Goal: Entertainment & Leisure: Consume media (video, audio)

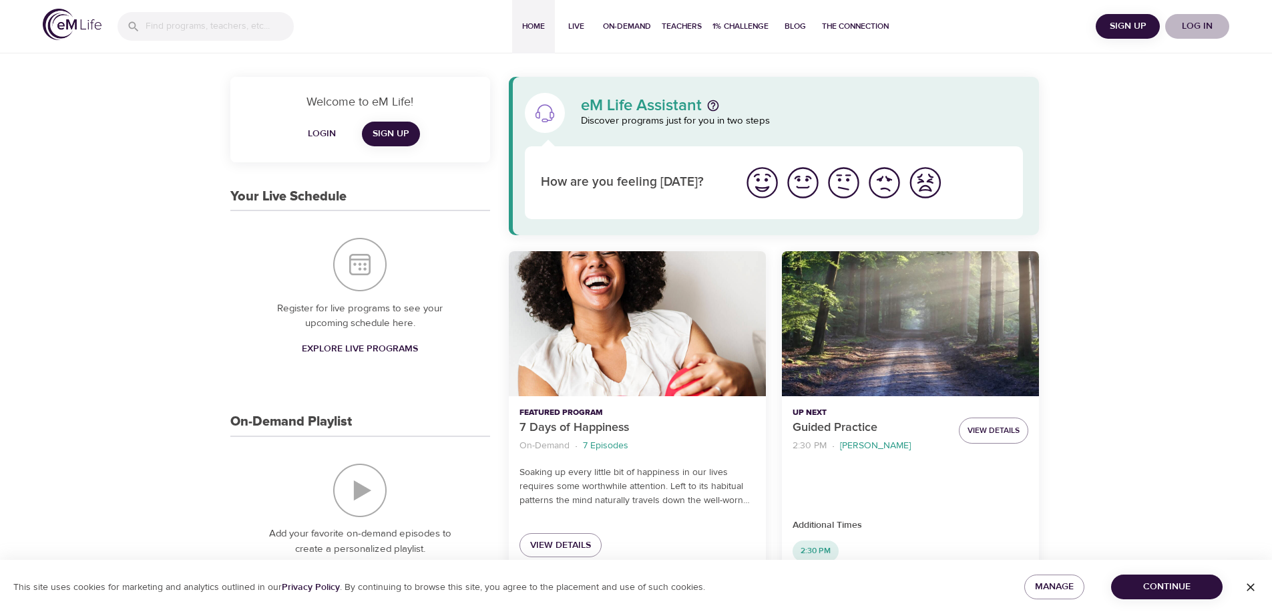
click at [1203, 28] on span "Log in" at bounding box center [1197, 26] width 53 height 17
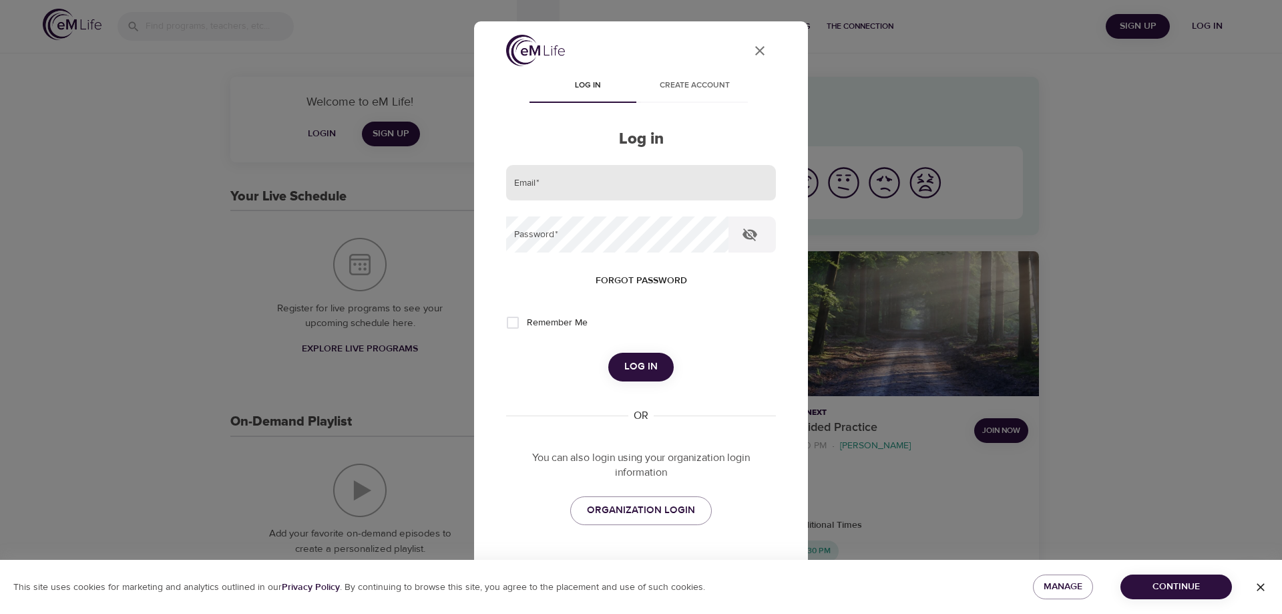
click at [582, 188] on input "email" at bounding box center [641, 183] width 270 height 36
type input "[PERSON_NAME][EMAIL_ADDRESS][DOMAIN_NAME]"
click at [608, 353] on button "Log in" at bounding box center [640, 367] width 65 height 28
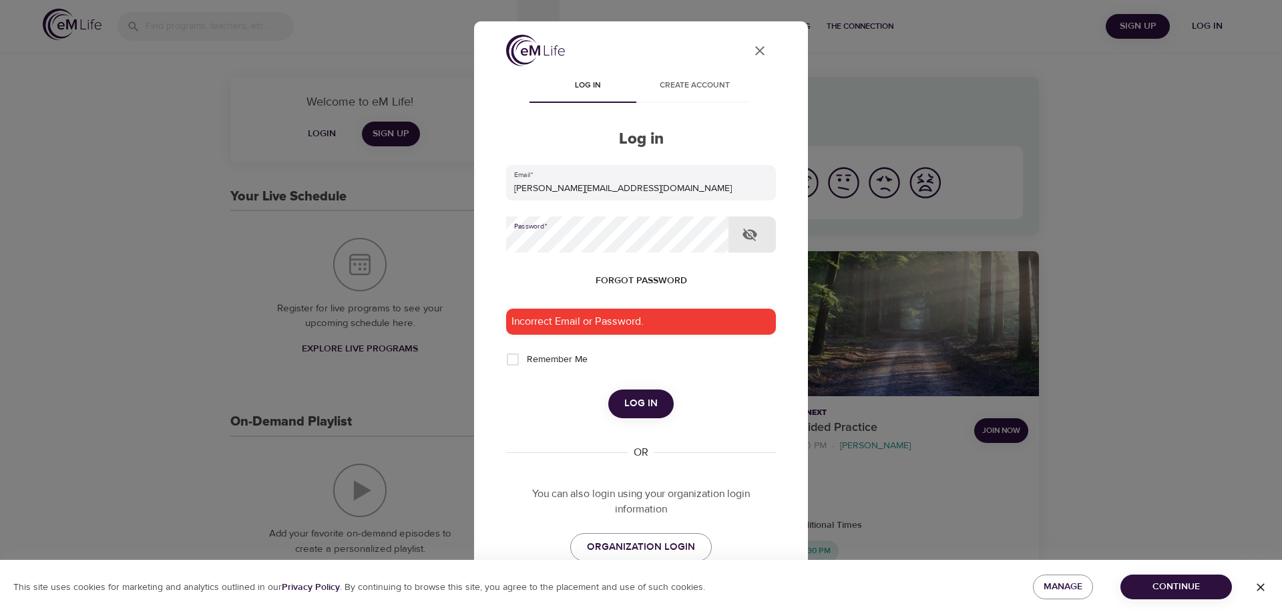
click at [445, 228] on div "User Profile Log in Create account Log in Email   * [PERSON_NAME][EMAIL_ADDRESS…" at bounding box center [641, 307] width 1282 height 614
click at [608, 389] on button "Log in" at bounding box center [640, 403] width 65 height 28
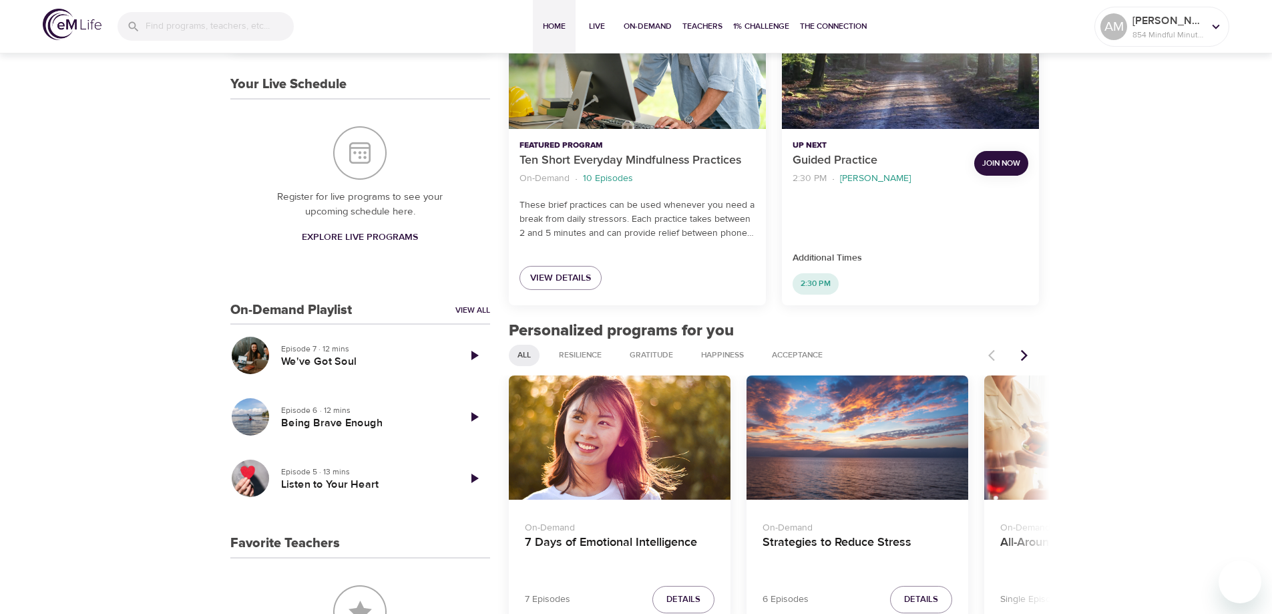
scroll to position [334, 0]
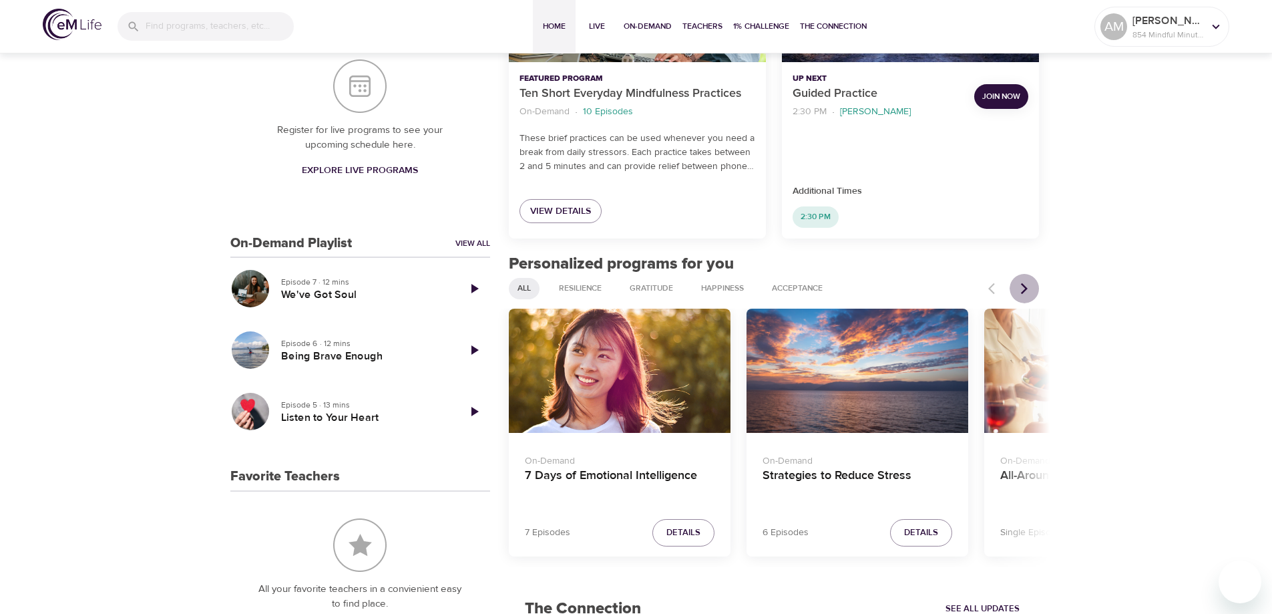
click at [1024, 285] on icon "Next items" at bounding box center [1024, 287] width 7 height 11
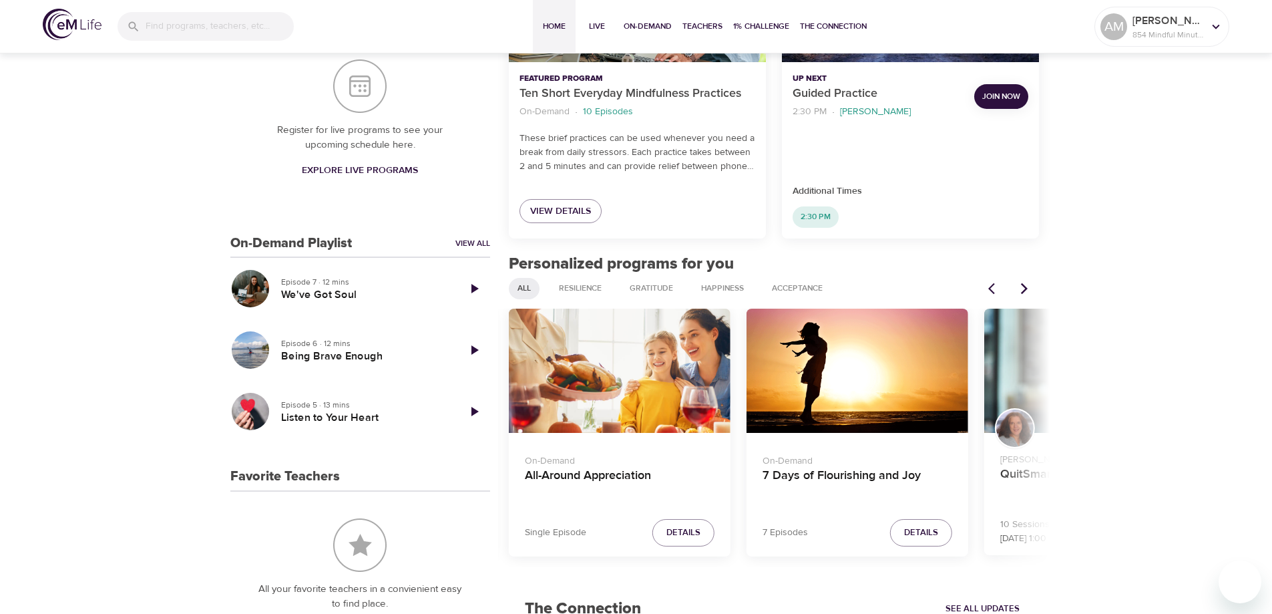
click at [1024, 285] on icon "Next items" at bounding box center [1024, 287] width 7 height 11
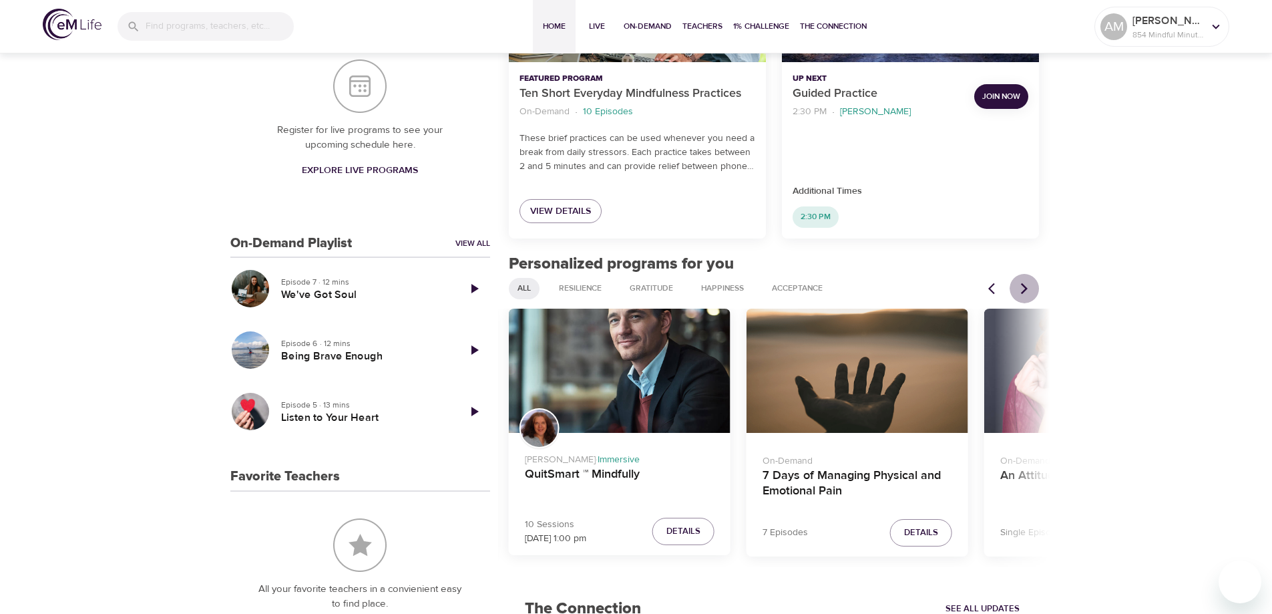
click at [1024, 285] on icon "Next items" at bounding box center [1024, 287] width 7 height 11
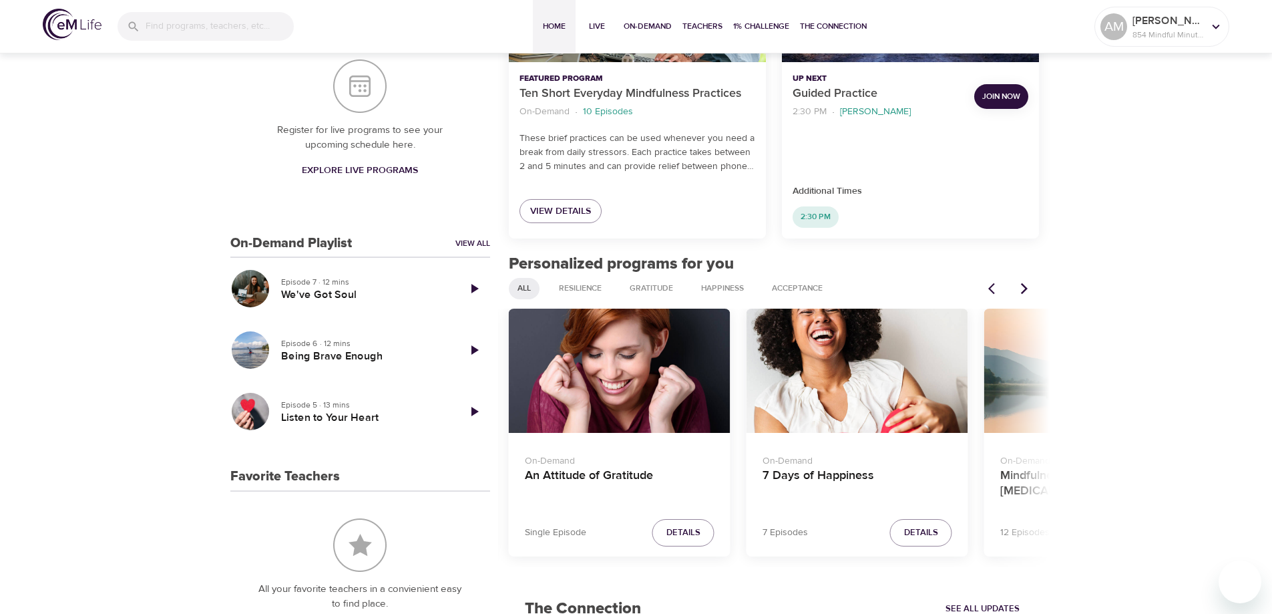
click at [1024, 285] on icon "Next items" at bounding box center [1024, 287] width 7 height 11
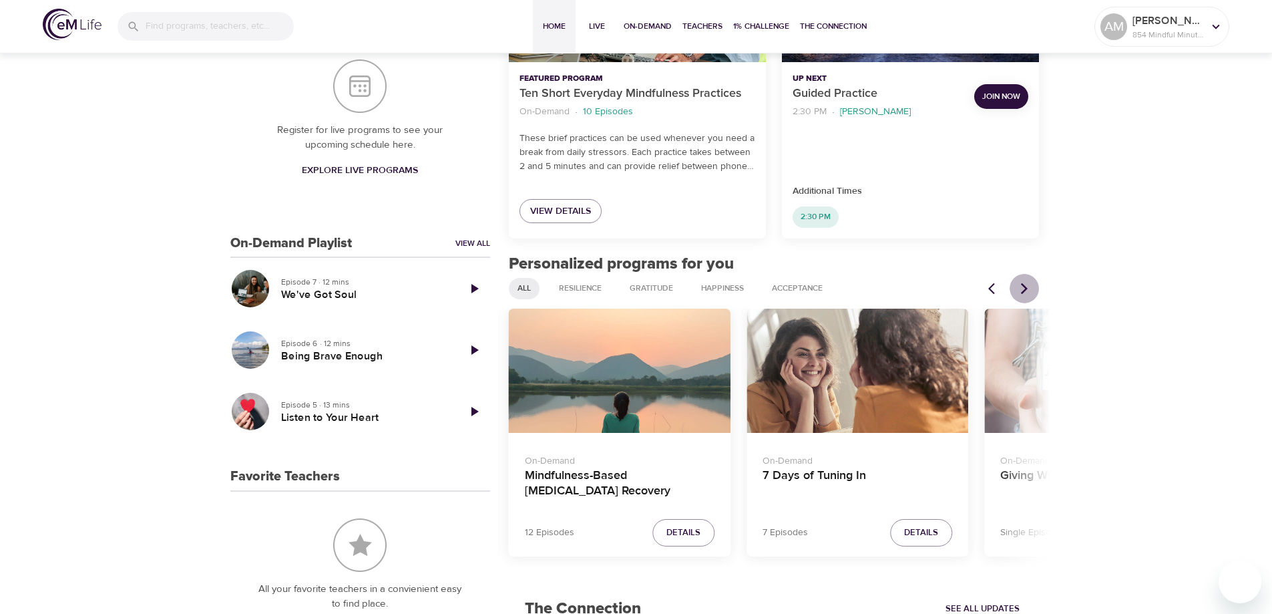
click at [1024, 285] on icon "Next items" at bounding box center [1024, 287] width 7 height 11
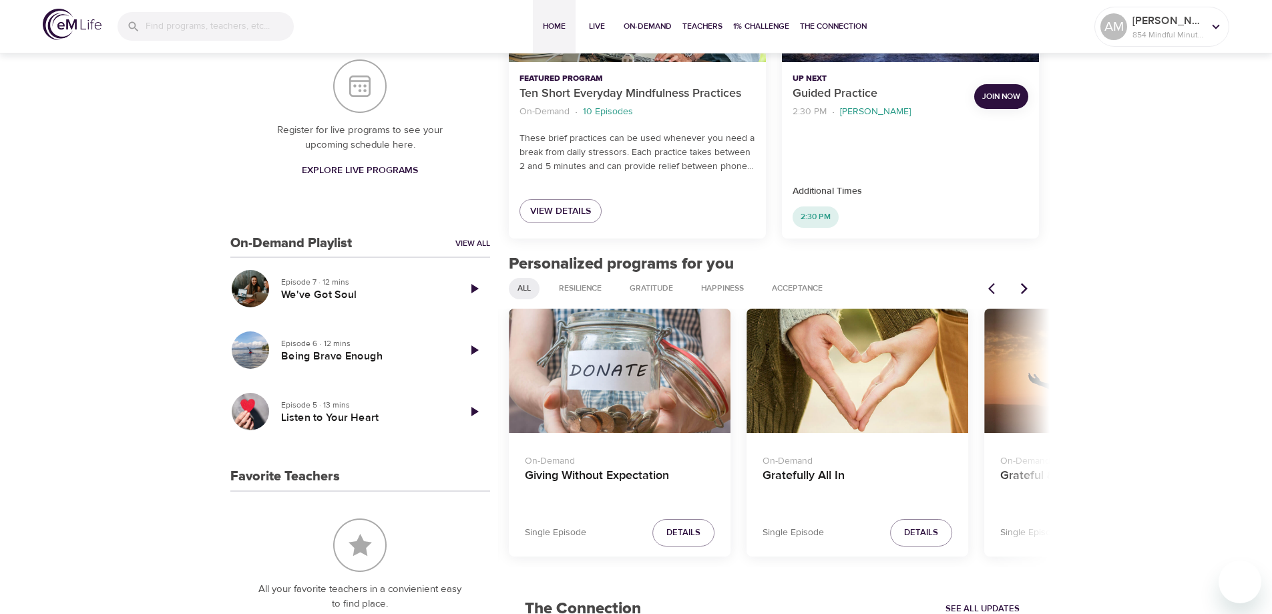
click at [1024, 285] on icon "Next items" at bounding box center [1024, 287] width 7 height 11
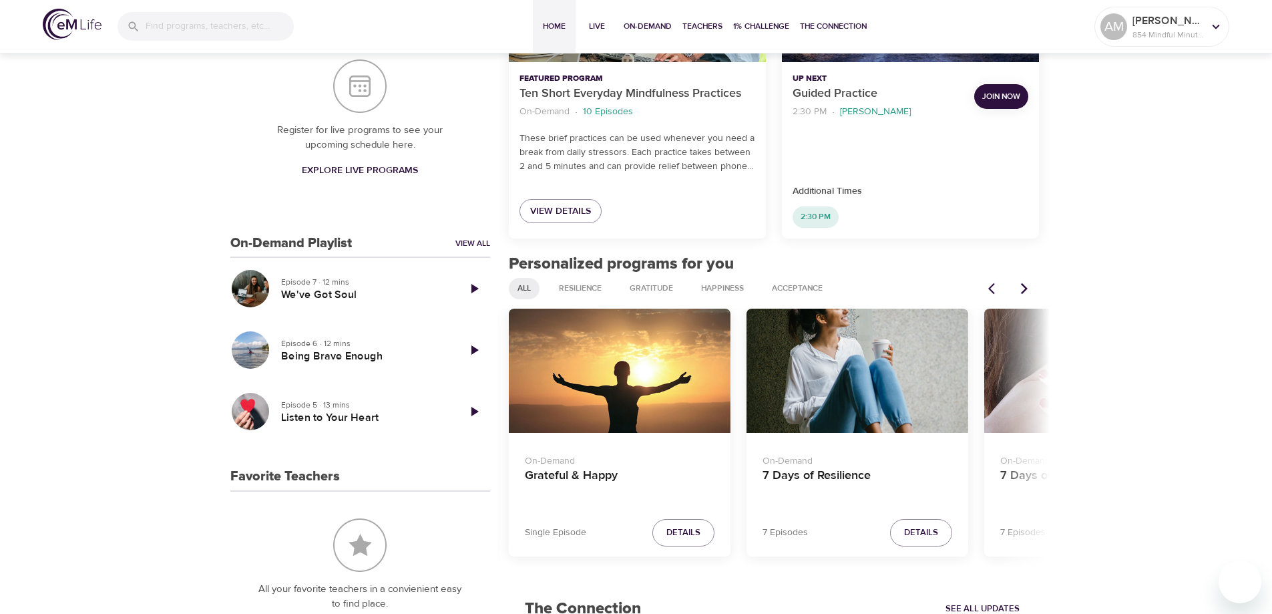
click at [1024, 285] on icon "Next items" at bounding box center [1024, 287] width 7 height 11
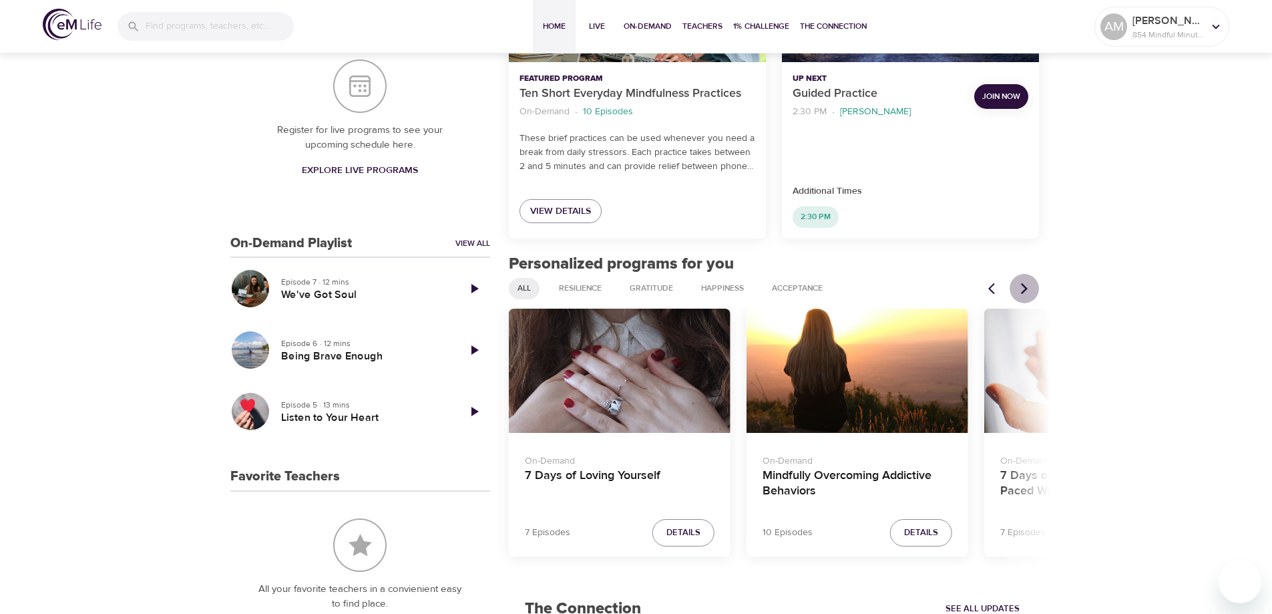
click at [1024, 285] on icon "Next items" at bounding box center [1024, 287] width 7 height 11
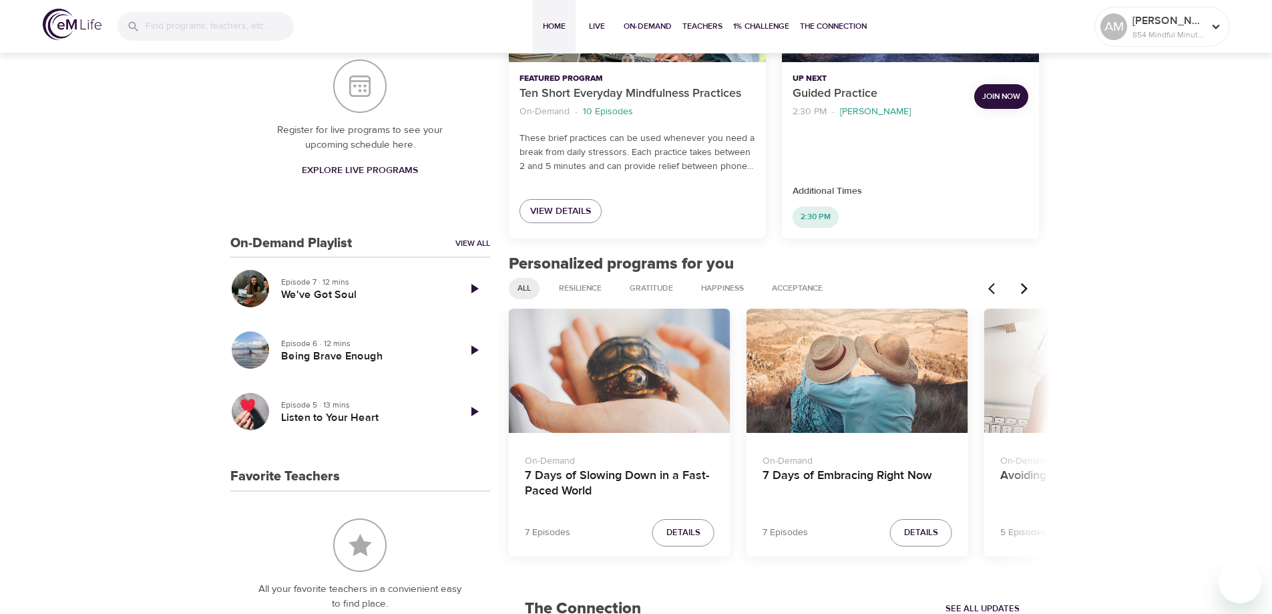
click at [645, 397] on div "7 Days of Slowing Down in a Fast-Paced World" at bounding box center [620, 371] width 222 height 125
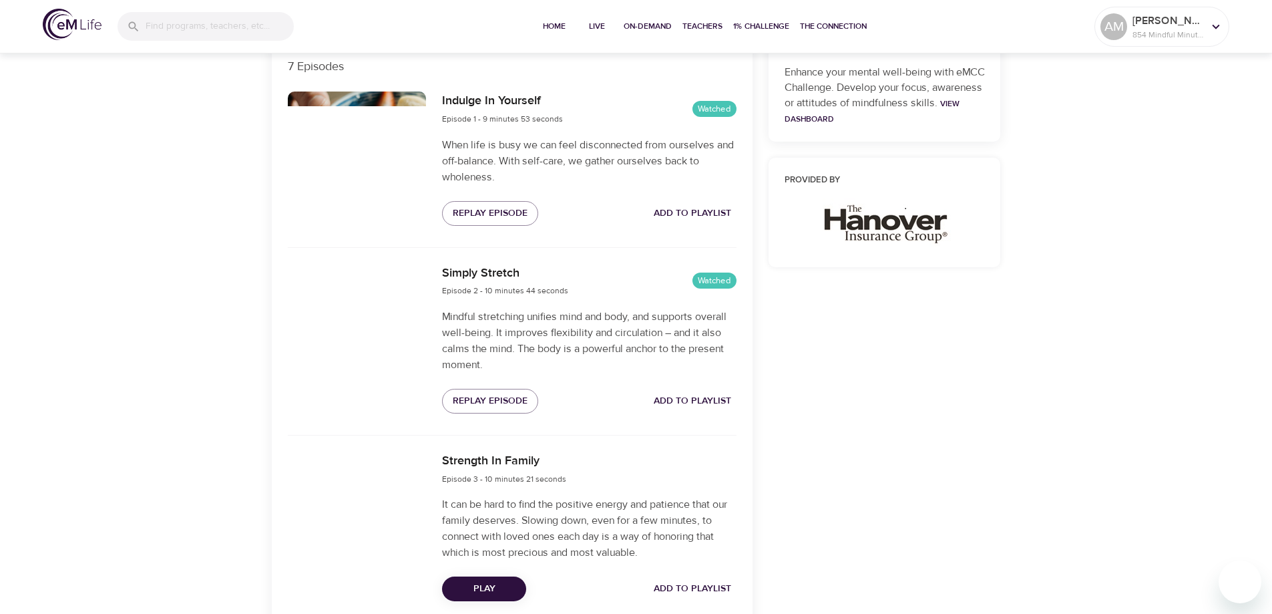
scroll to position [534, 0]
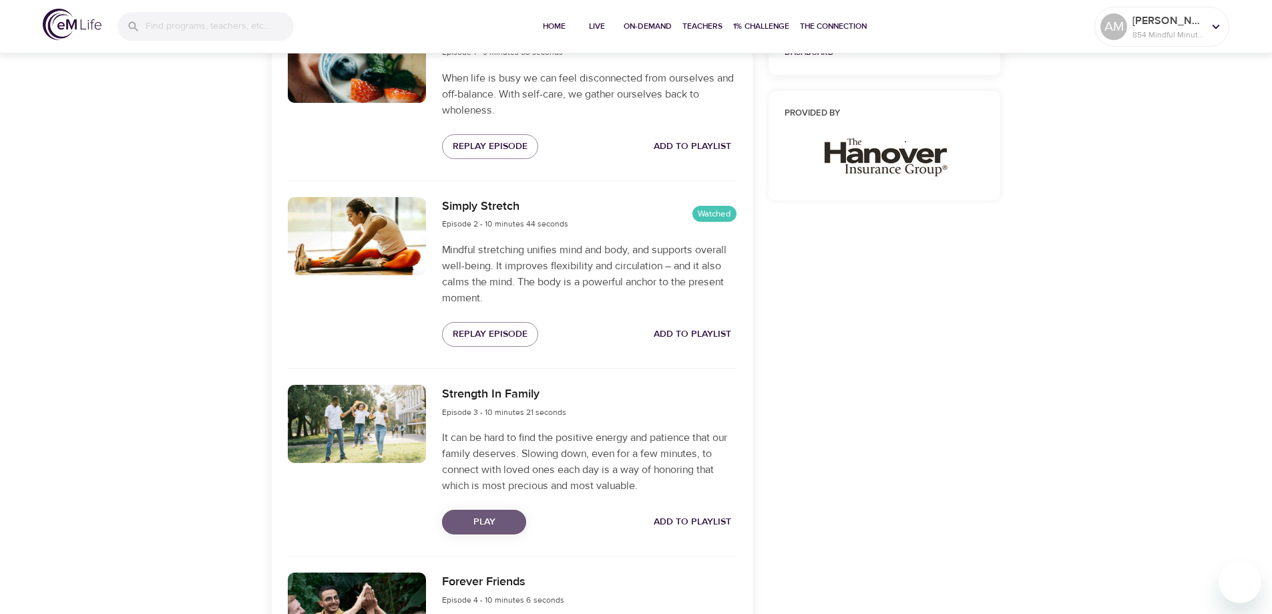
click at [494, 521] on span "Play" at bounding box center [484, 522] width 63 height 17
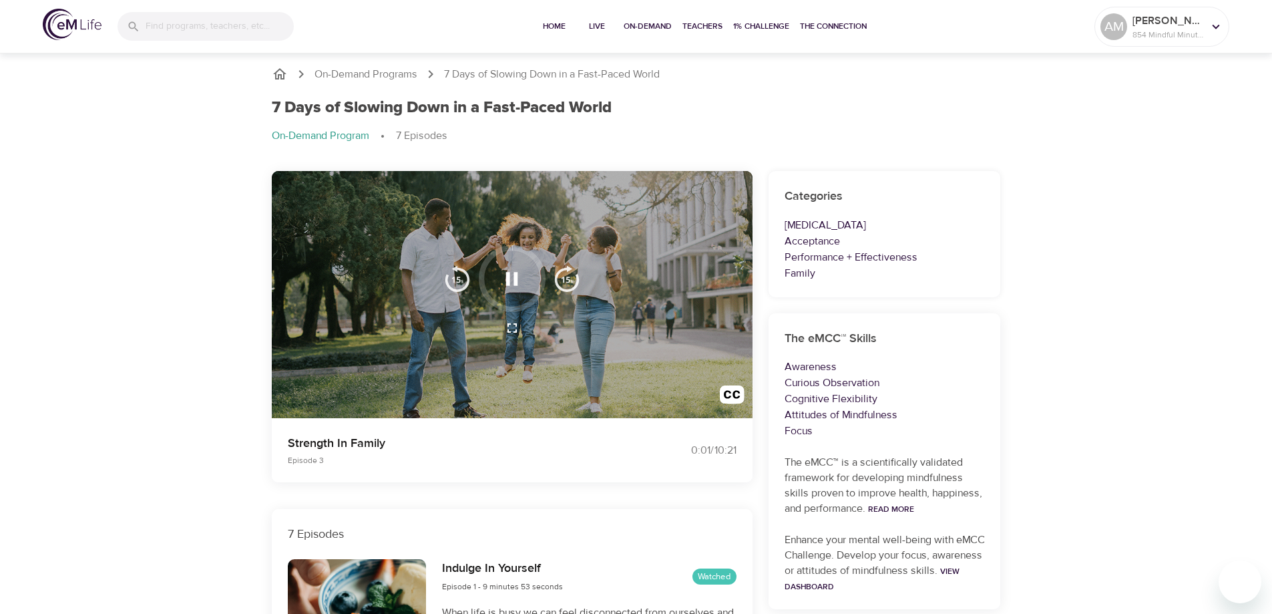
click at [477, 351] on div at bounding box center [512, 295] width 481 height 248
click at [516, 284] on icon "button" at bounding box center [512, 278] width 12 height 13
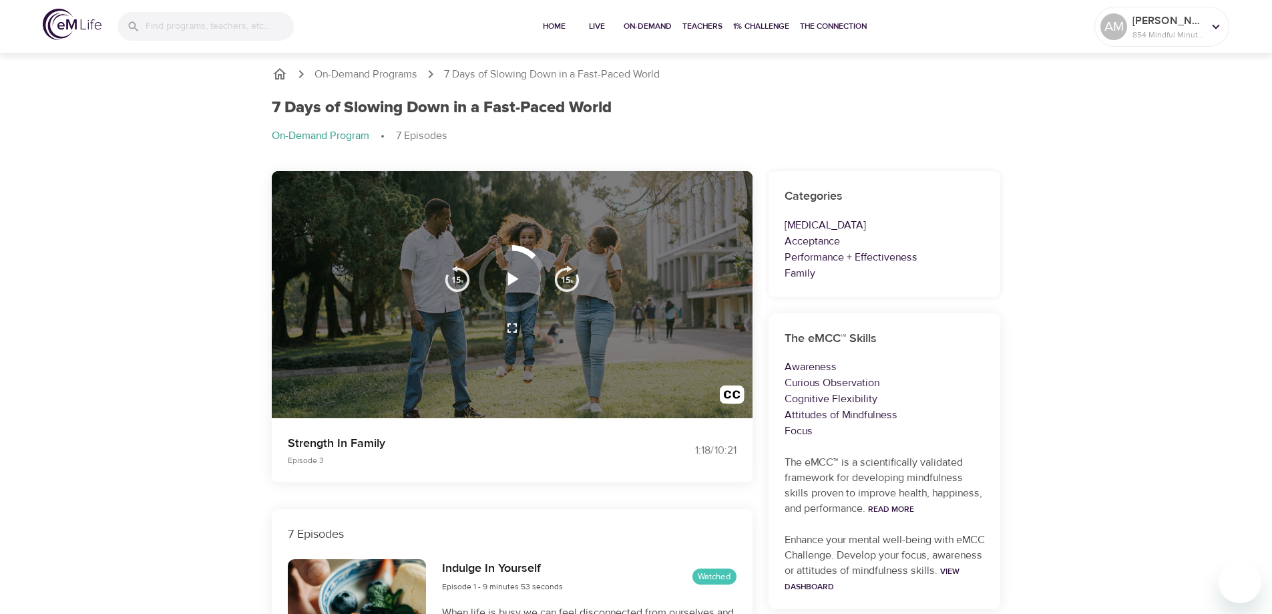
click at [512, 275] on icon "button" at bounding box center [513, 278] width 11 height 13
